Goal: Task Accomplishment & Management: Manage account settings

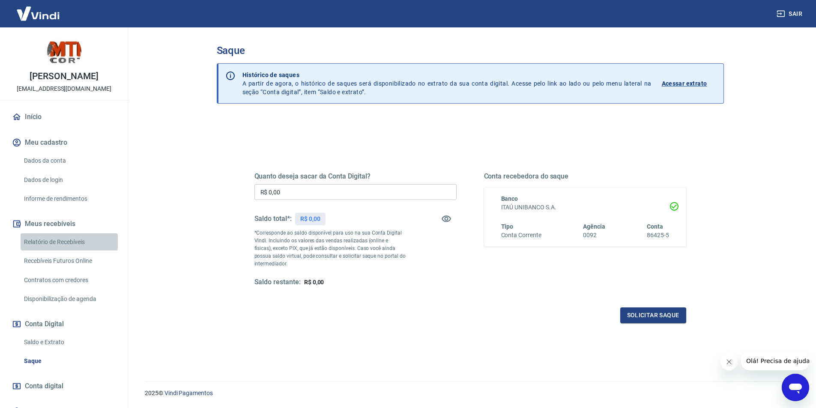
click at [83, 251] on link "Relatório de Recebíveis" at bounding box center [69, 243] width 97 height 18
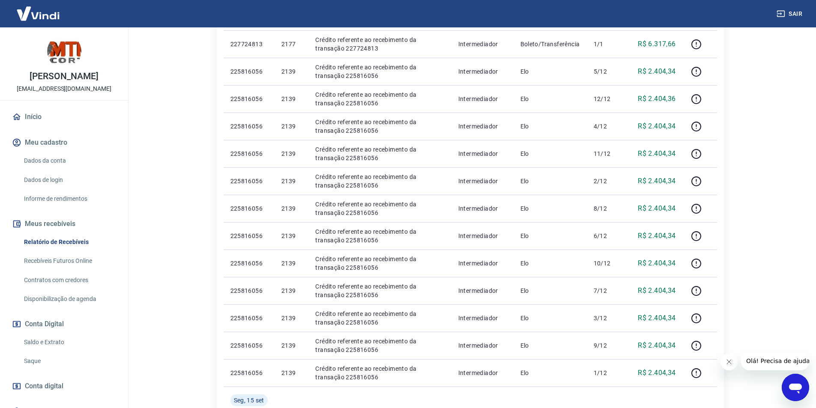
scroll to position [257, 0]
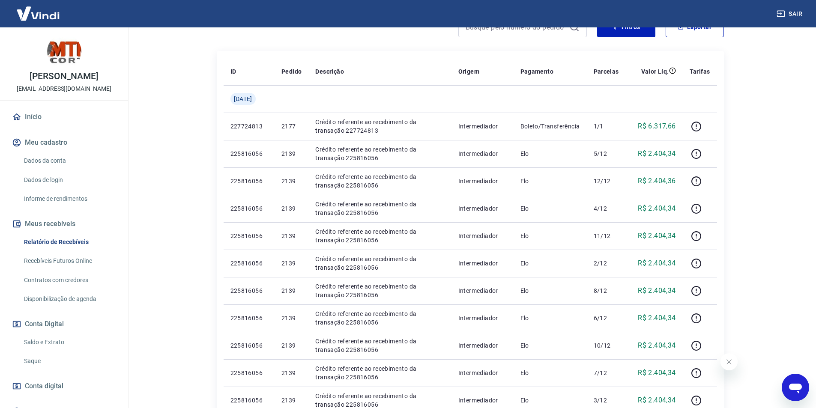
scroll to position [129, 0]
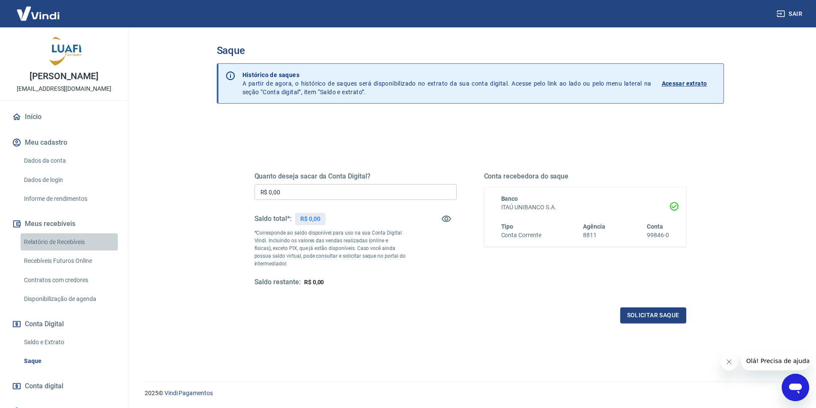
click at [78, 248] on link "Relatório de Recebíveis" at bounding box center [69, 243] width 97 height 18
